Goal: Navigation & Orientation: Find specific page/section

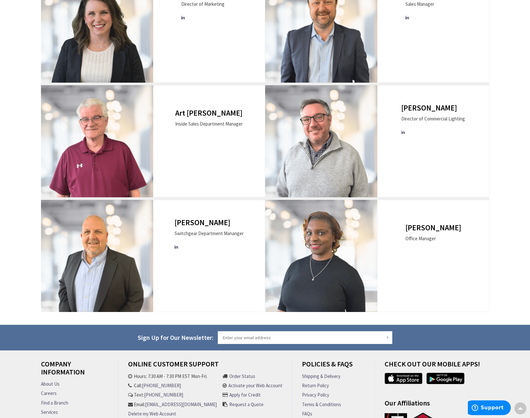
scroll to position [518, 0]
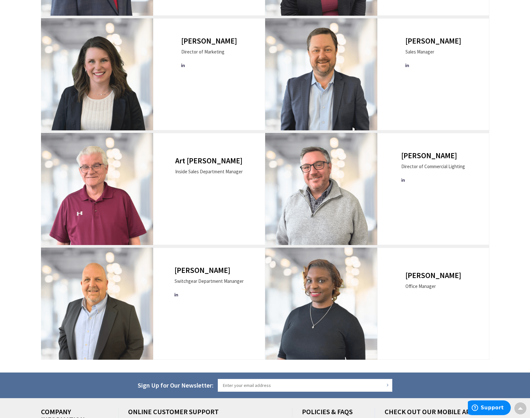
scroll to position [449, 0]
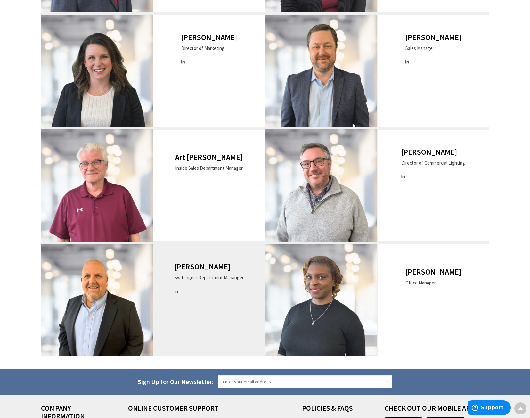
click at [203, 266] on h3 "[PERSON_NAME]" at bounding box center [209, 267] width 69 height 8
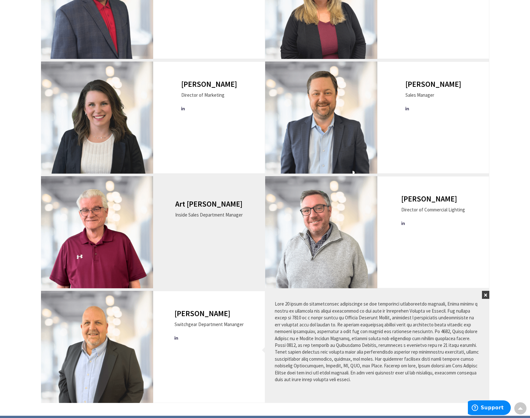
scroll to position [385, 0]
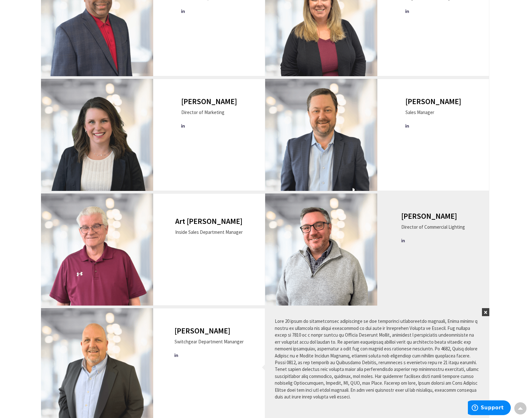
click at [419, 214] on h3 "[PERSON_NAME]" at bounding box center [434, 216] width 64 height 8
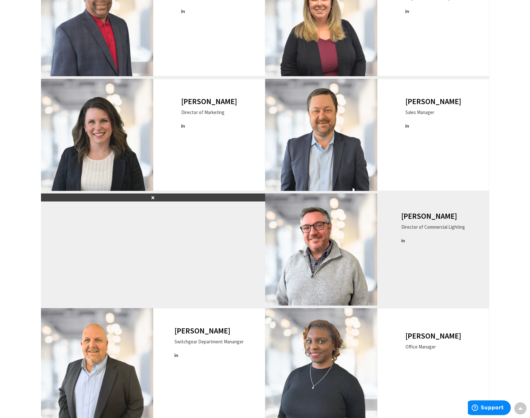
click at [419, 214] on h3 "[PERSON_NAME]" at bounding box center [434, 216] width 64 height 8
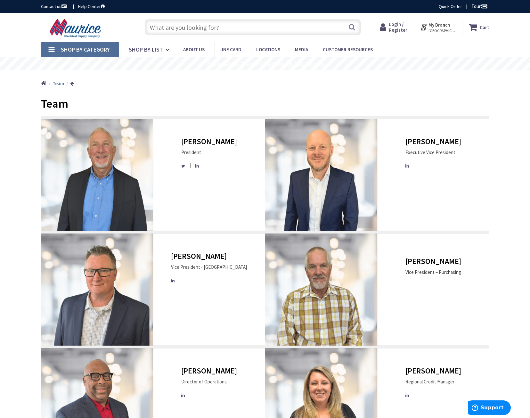
scroll to position [0, 0]
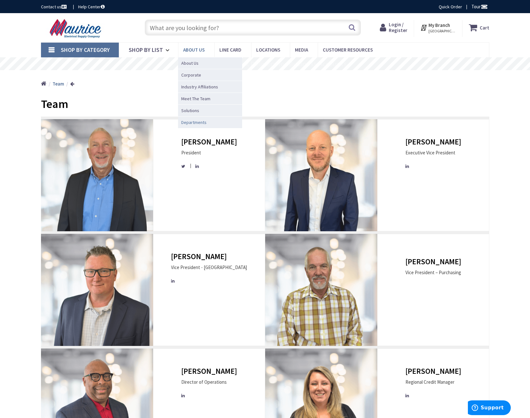
click at [196, 126] on link "Departments" at bounding box center [210, 122] width 64 height 12
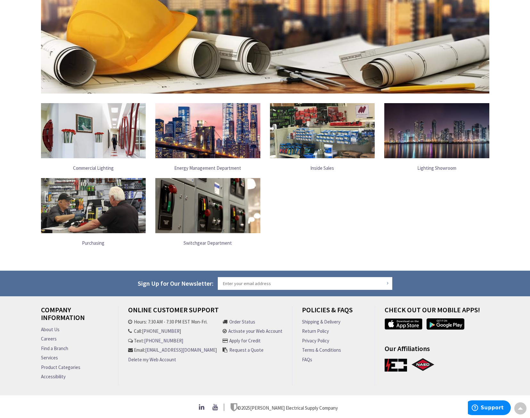
click at [228, 210] on img at bounding box center [207, 205] width 105 height 55
